Goal: Find contact information: Find contact information

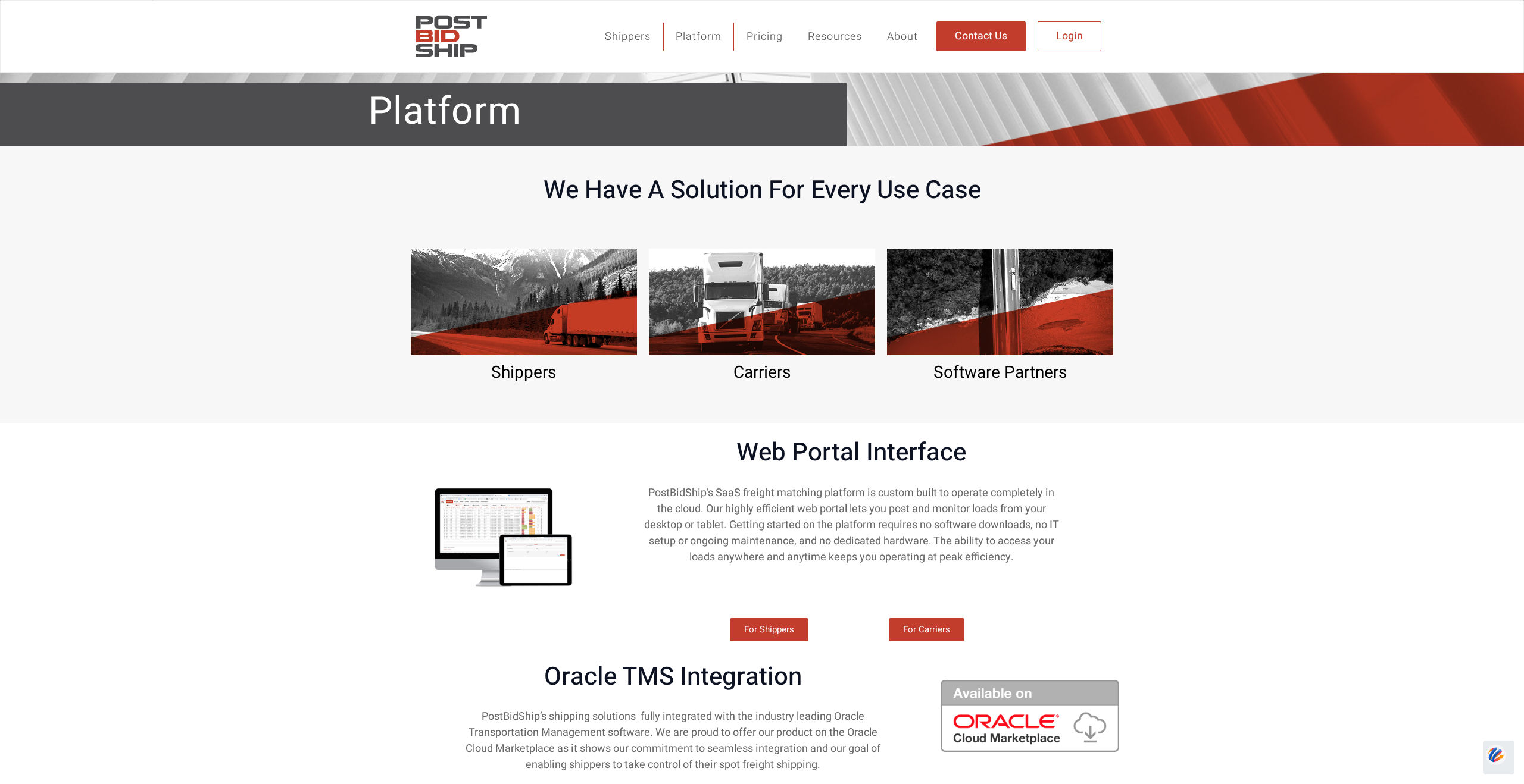
scroll to position [1667, 0]
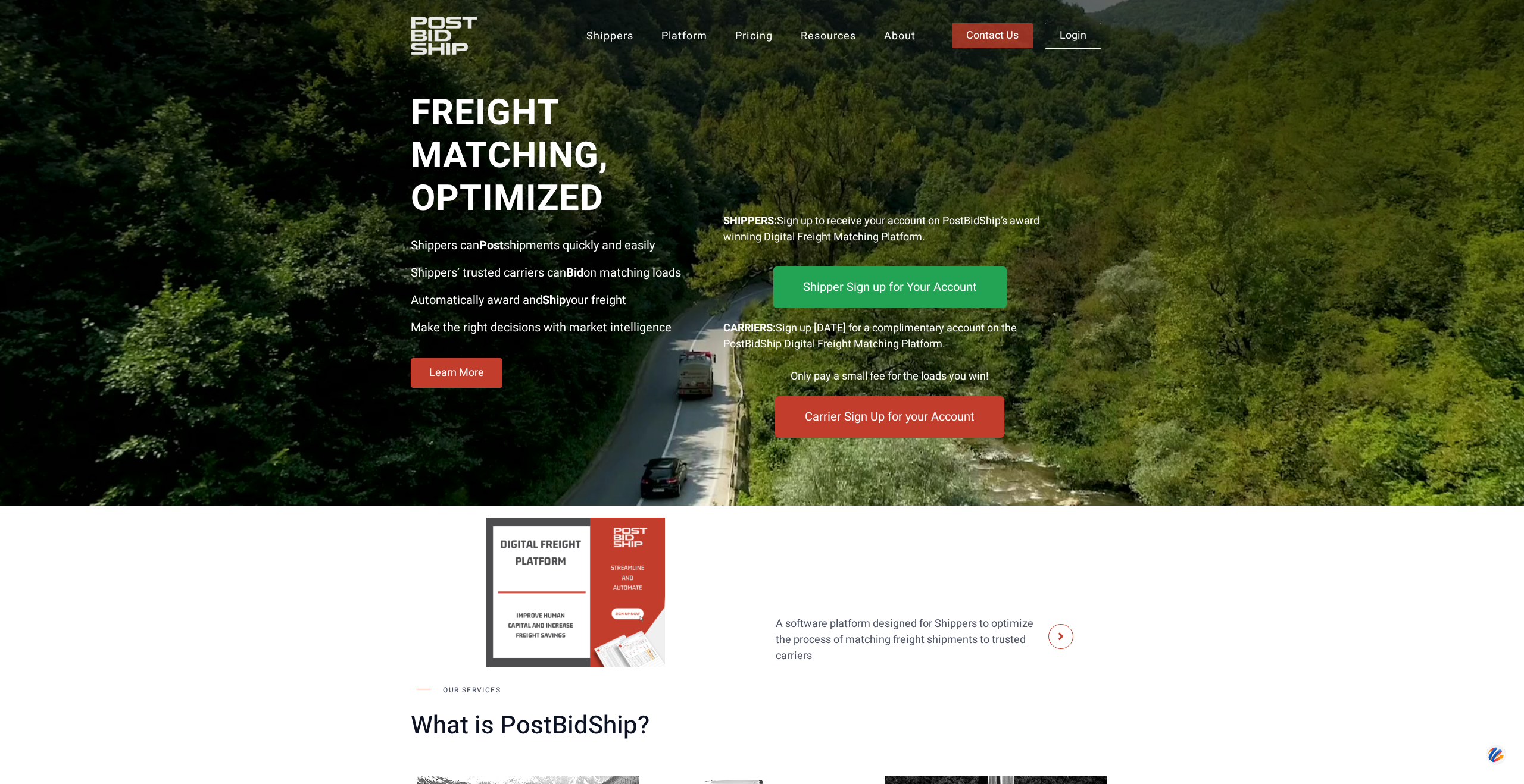
click at [982, 30] on span "Contact Us" at bounding box center [992, 36] width 52 height 11
